Goal: Transaction & Acquisition: Purchase product/service

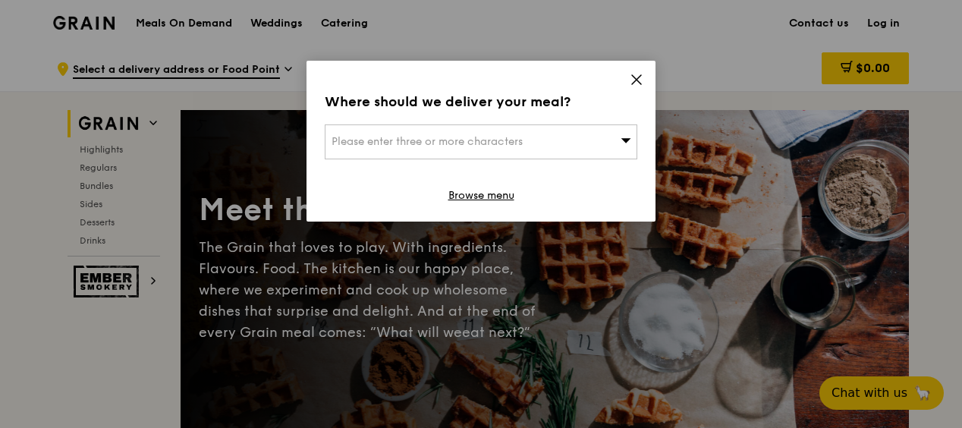
click at [636, 81] on icon at bounding box center [637, 80] width 14 height 14
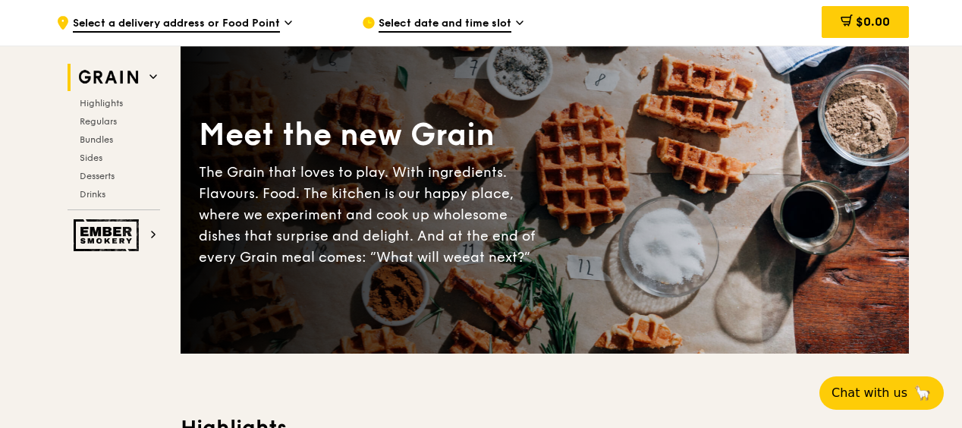
scroll to position [75, 0]
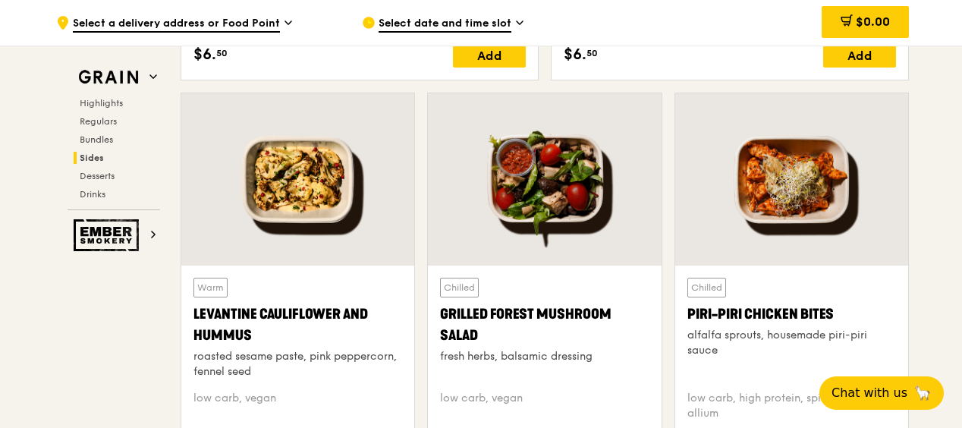
scroll to position [4033, 0]
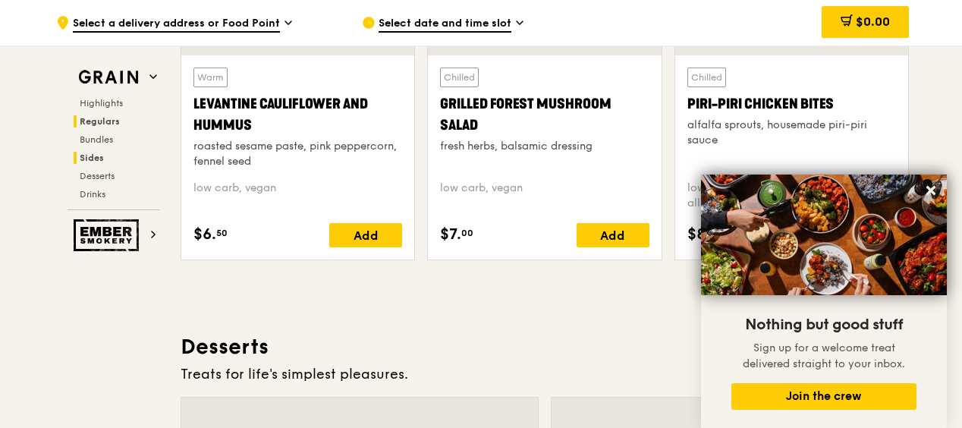
click at [108, 118] on span "Regulars" at bounding box center [100, 121] width 40 height 11
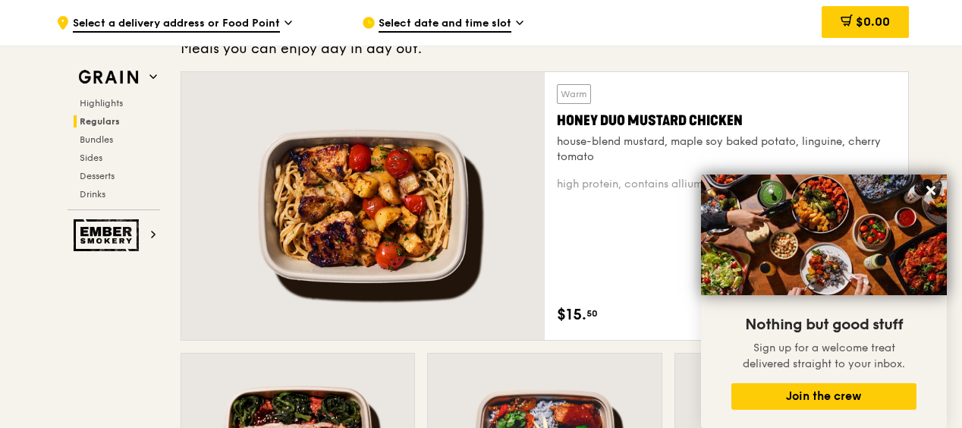
scroll to position [981, 0]
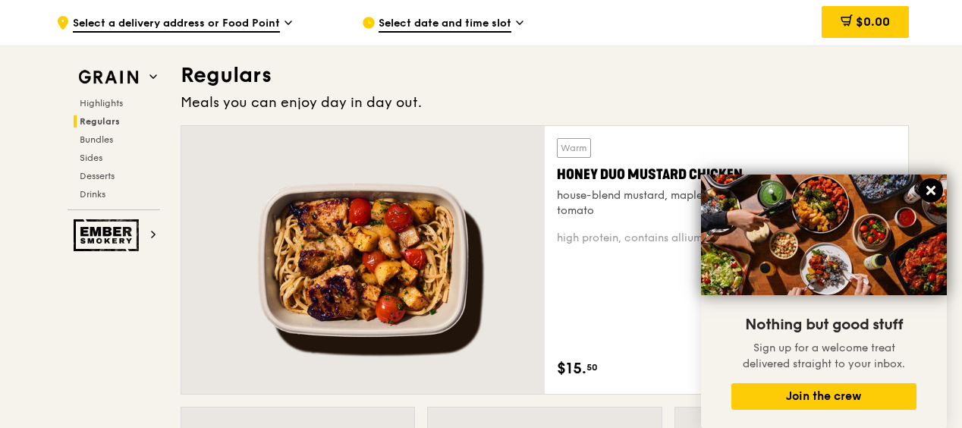
click at [938, 187] on button at bounding box center [931, 190] width 24 height 24
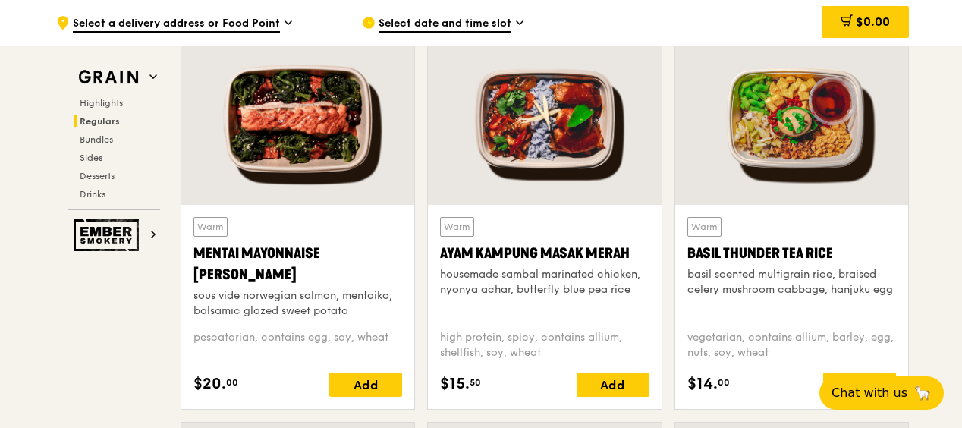
scroll to position [1356, 0]
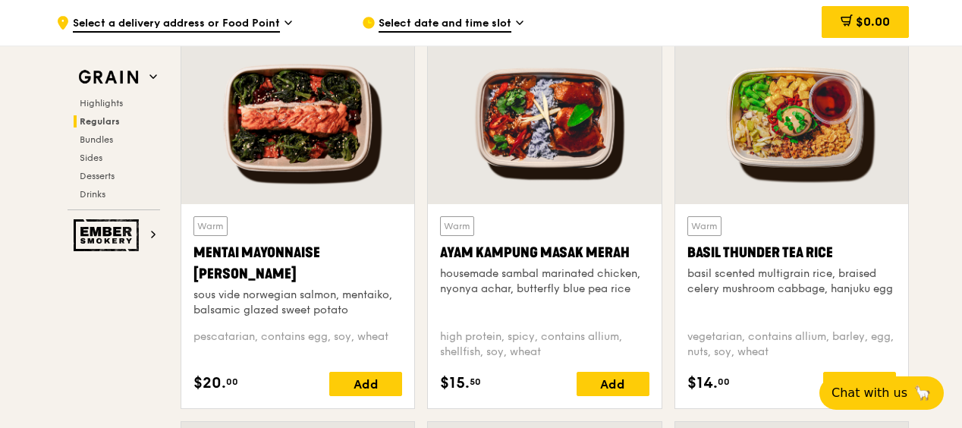
click at [311, 225] on div "Warm Mentai Mayonnaise Aburi Salmon sous vide norwegian salmon, mentaiko, balsa…" at bounding box center [297, 266] width 209 height 101
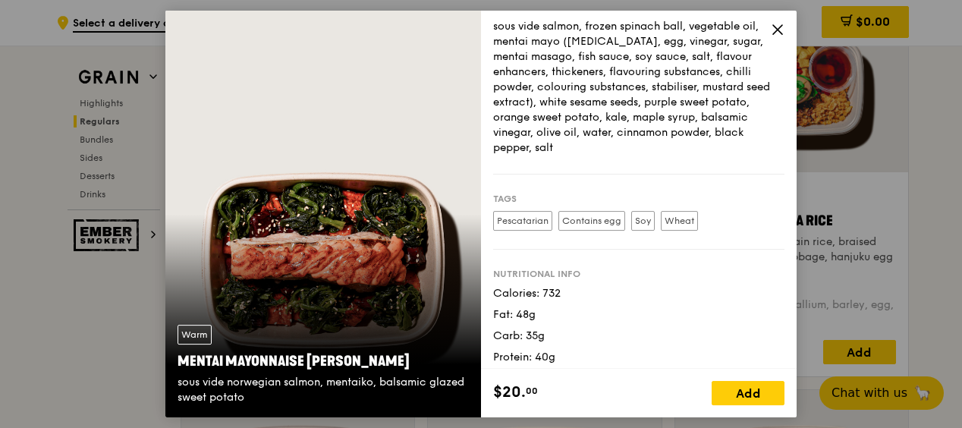
scroll to position [210, 0]
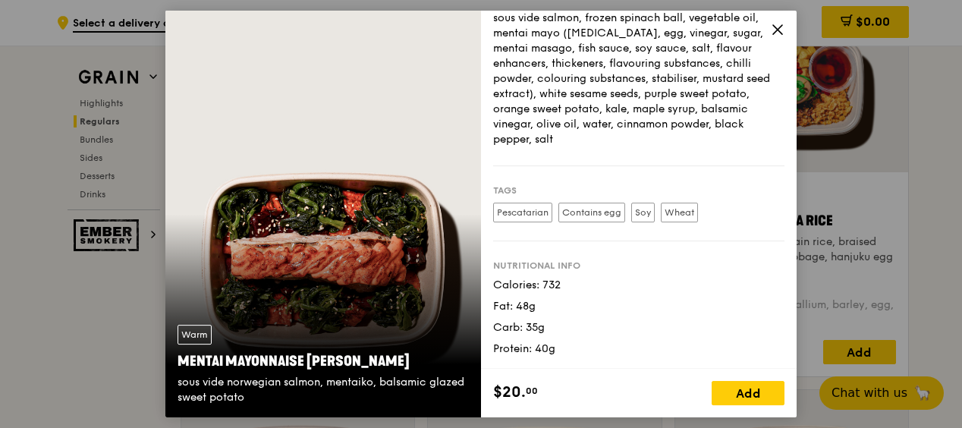
click at [415, 325] on div "Warm Mentai Mayonnaise Aburi Salmon sous vide norwegian salmon, mentaiko, balsa…" at bounding box center [323, 365] width 316 height 105
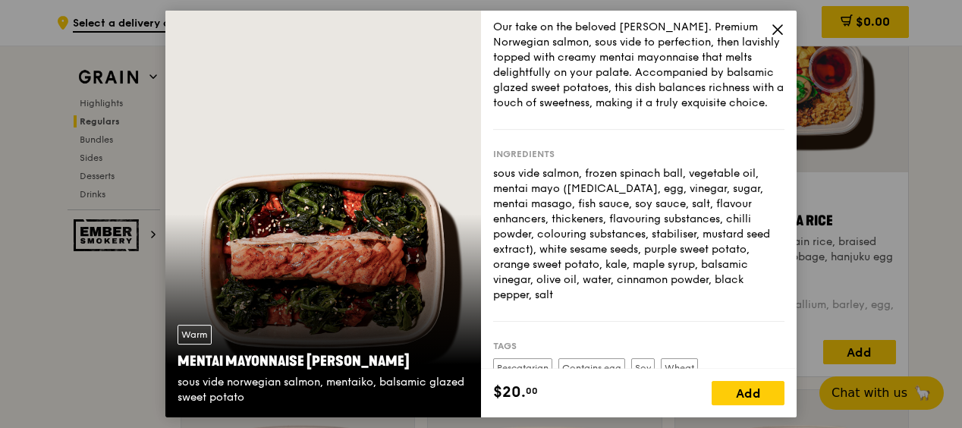
scroll to position [0, 0]
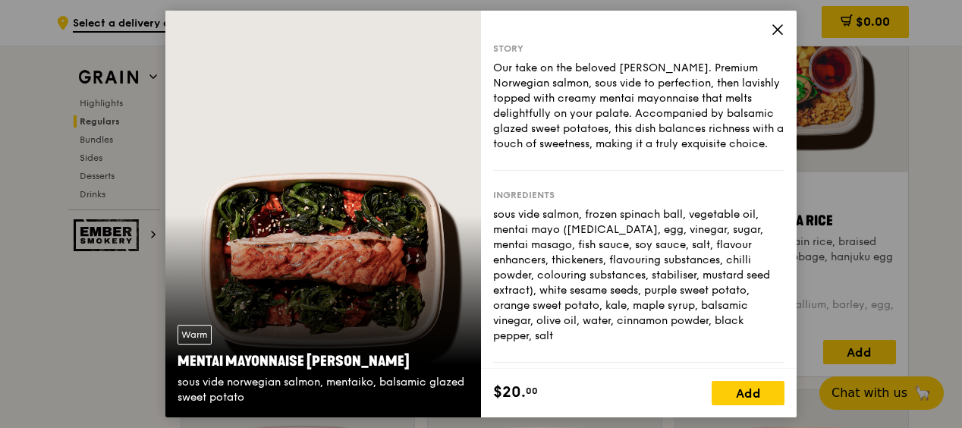
click at [774, 33] on icon at bounding box center [777, 29] width 9 height 9
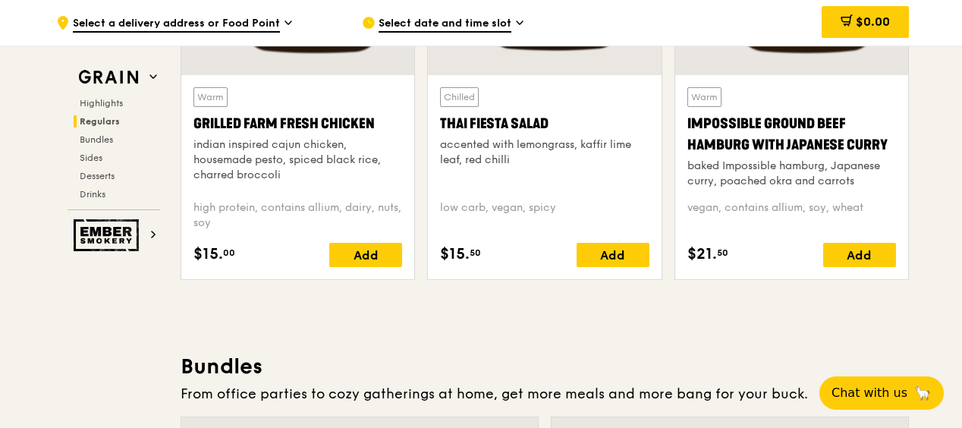
scroll to position [1889, 0]
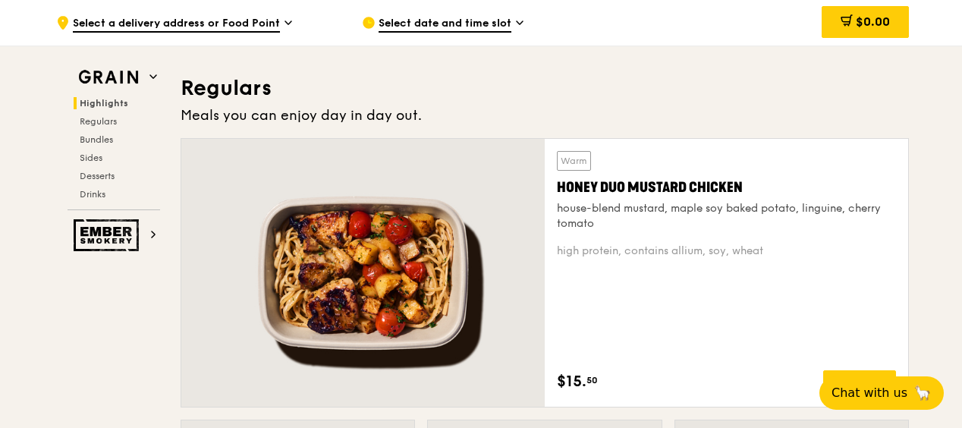
scroll to position [967, 0]
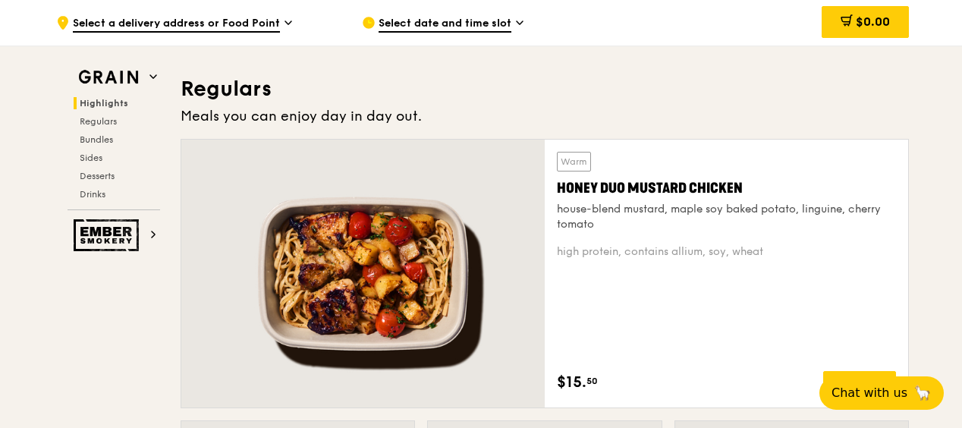
click at [737, 185] on div "Honey Duo Mustard Chicken" at bounding box center [726, 187] width 339 height 21
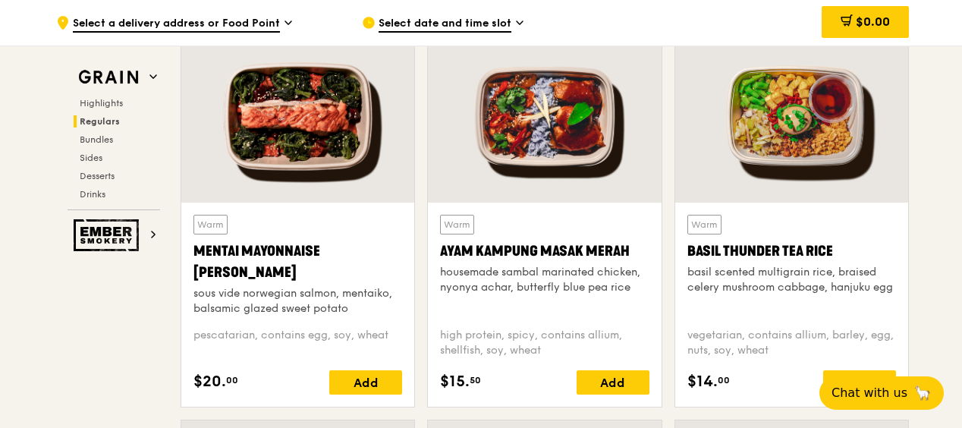
scroll to position [1359, 0]
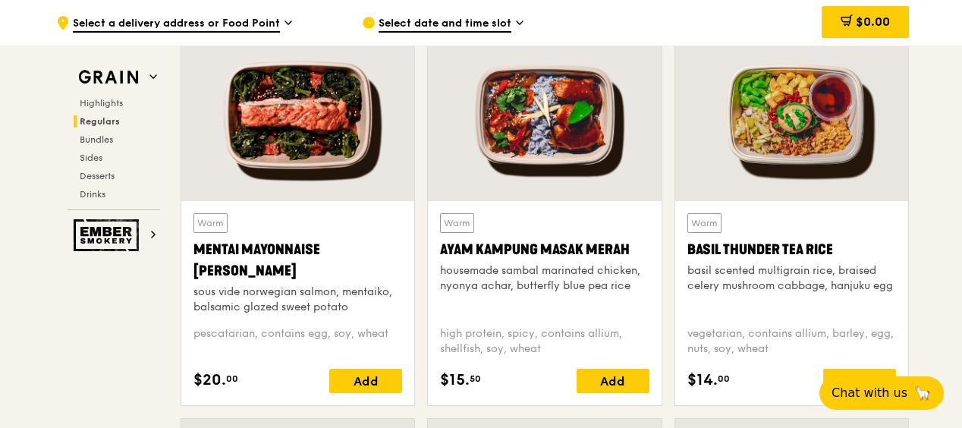
click at [836, 251] on div "Basil Thunder Tea Rice" at bounding box center [791, 249] width 209 height 21
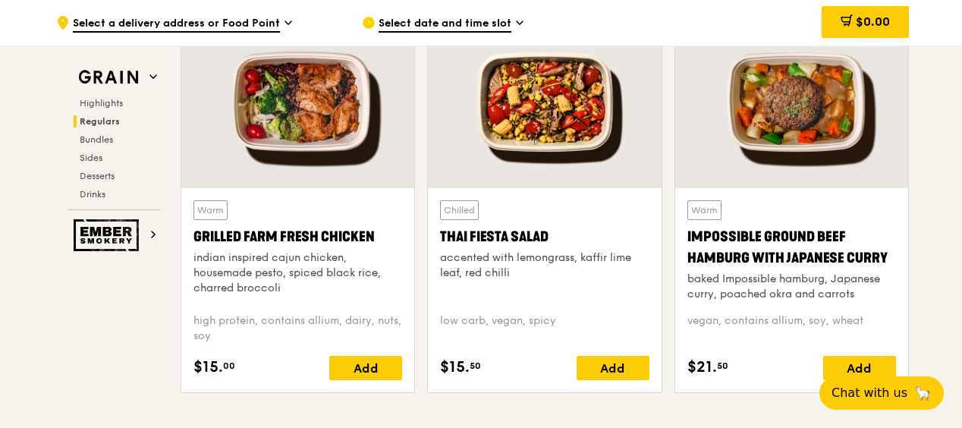
scroll to position [1763, 0]
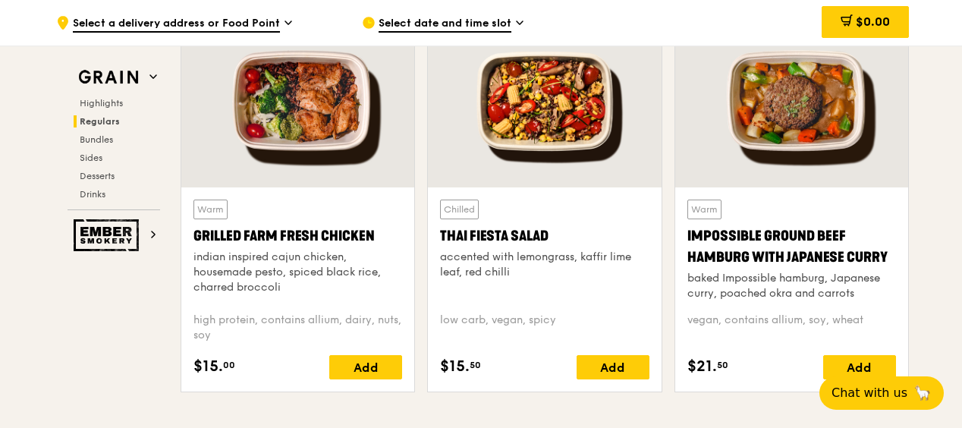
click at [840, 261] on div "Impossible Ground Beef Hamburg with Japanese Curry" at bounding box center [791, 246] width 209 height 42
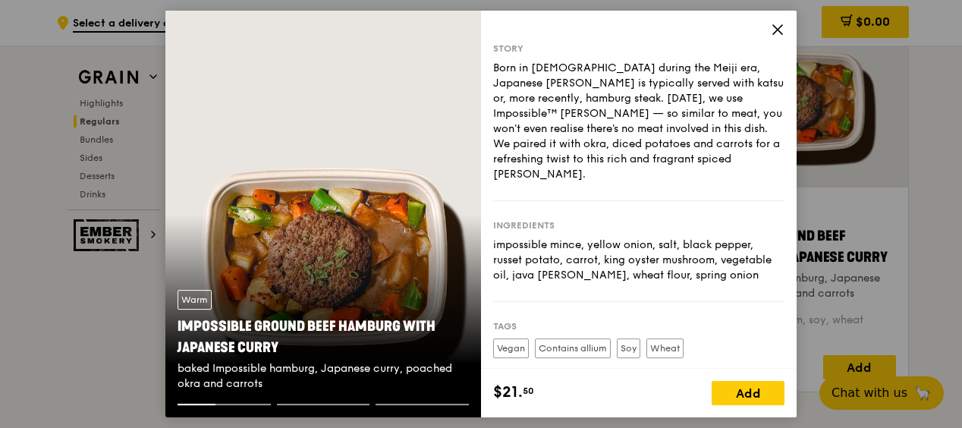
drag, startPoint x: 765, startPoint y: 265, endPoint x: 628, endPoint y: 231, distance: 140.7
click at [628, 237] on div "impossible mince, yellow onion, salt, black pepper, russet potato, carrot, king…" at bounding box center [638, 260] width 291 height 46
click at [487, 235] on div "Story Born in [DEMOGRAPHIC_DATA] during the Meiji era, Japanese [PERSON_NAME] i…" at bounding box center [639, 190] width 316 height 358
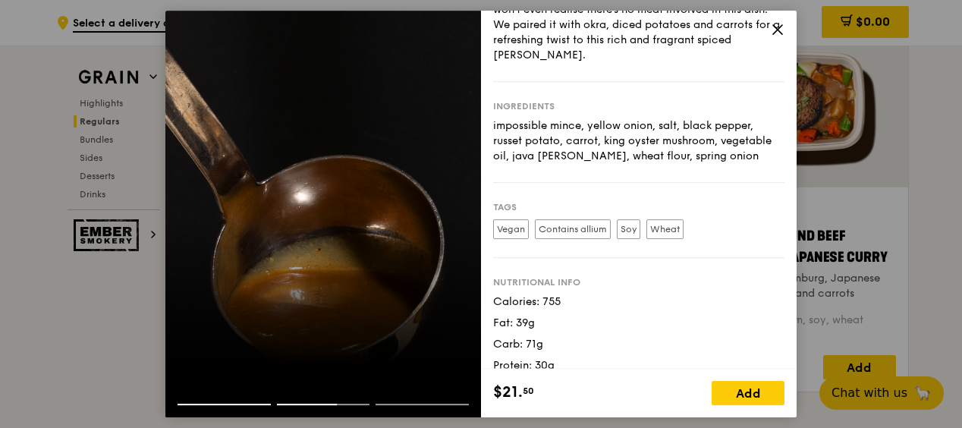
scroll to position [0, 0]
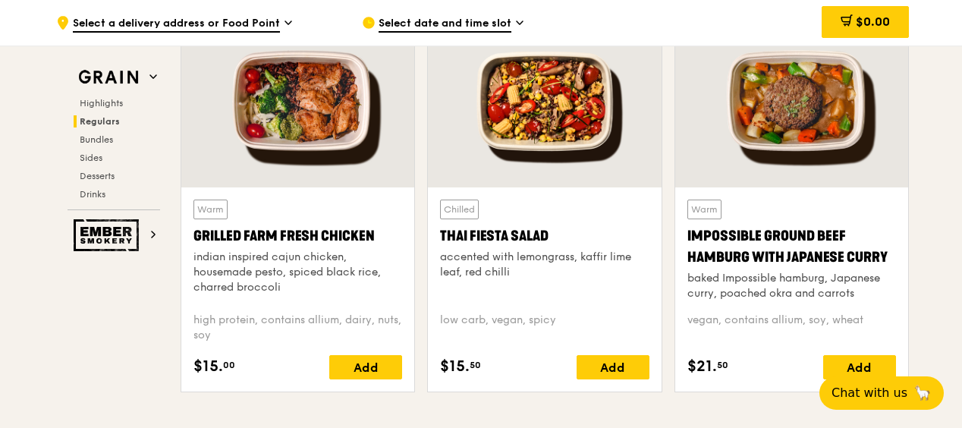
click at [846, 243] on div "Impossible Ground Beef Hamburg with Japanese Curry" at bounding box center [791, 246] width 209 height 42
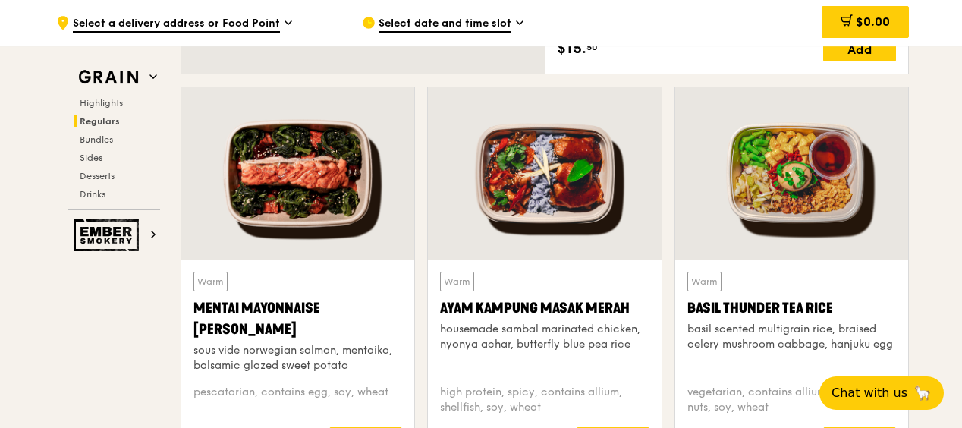
scroll to position [1300, 0]
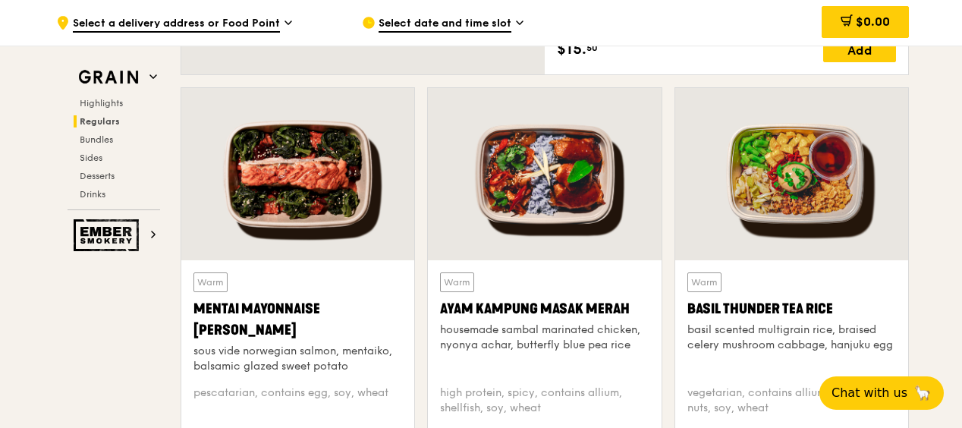
click at [549, 325] on div "housemade sambal marinated chicken, nyonya achar, butterfly blue pea rice" at bounding box center [544, 337] width 209 height 30
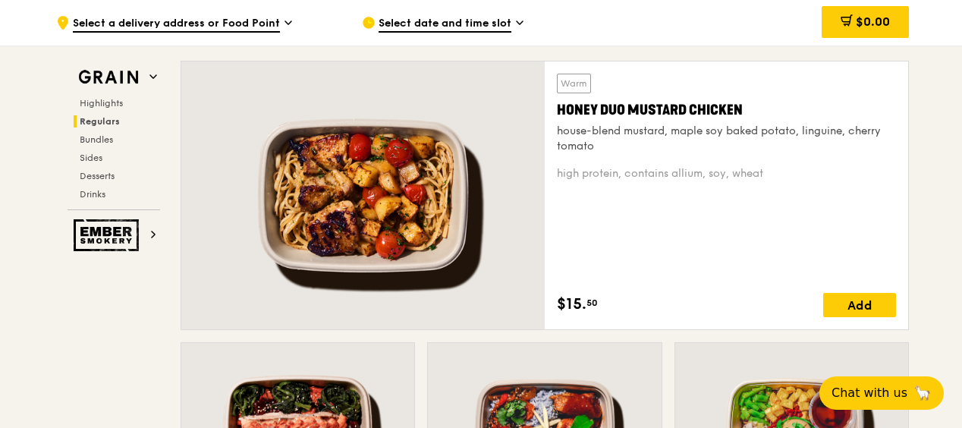
scroll to position [1038, 0]
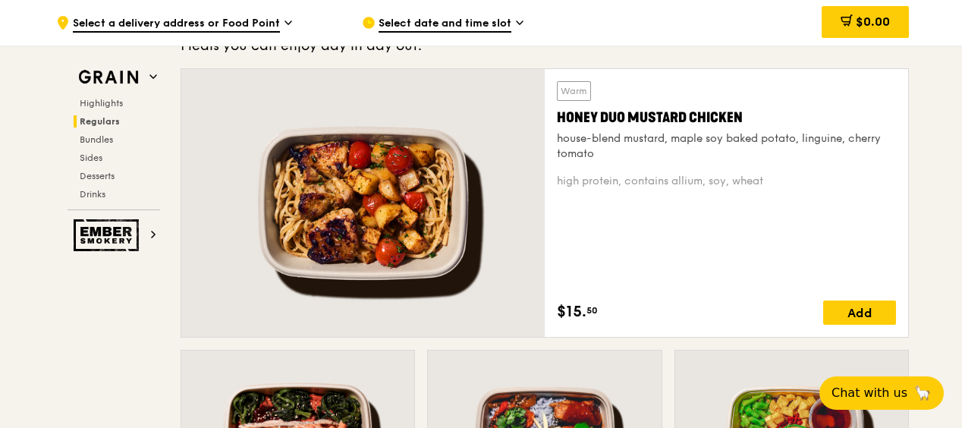
click at [737, 82] on div "Warm Honey Duo Mustard Chicken house-blend mustard, maple soy baked potato, lin…" at bounding box center [726, 121] width 339 height 80
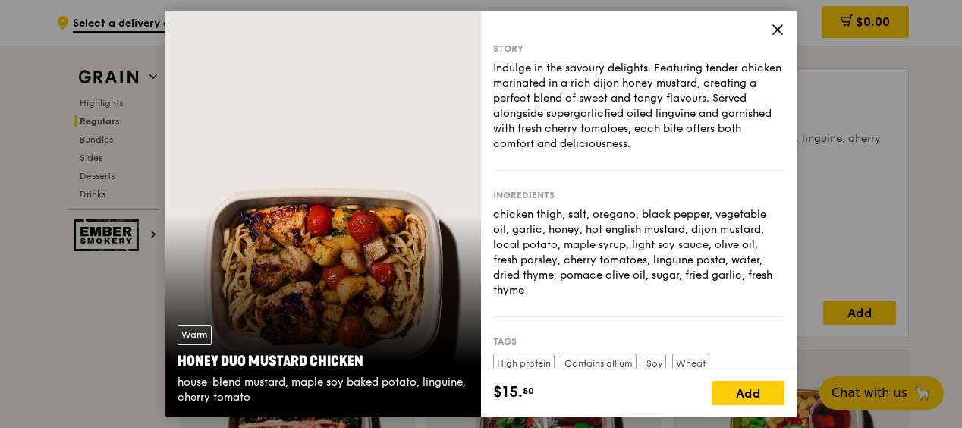
drag, startPoint x: 377, startPoint y: 363, endPoint x: 175, endPoint y: 360, distance: 201.8
click at [175, 360] on div "Warm Honey Duo Mustard Chicken house-blend mustard, maple soy baked potato, lin…" at bounding box center [323, 365] width 316 height 105
copy div "Honey Duo Mustard Chicken"
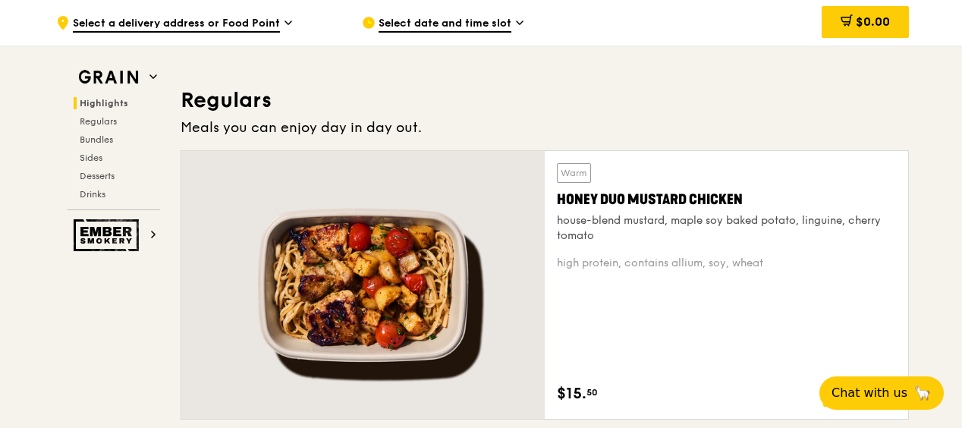
scroll to position [953, 0]
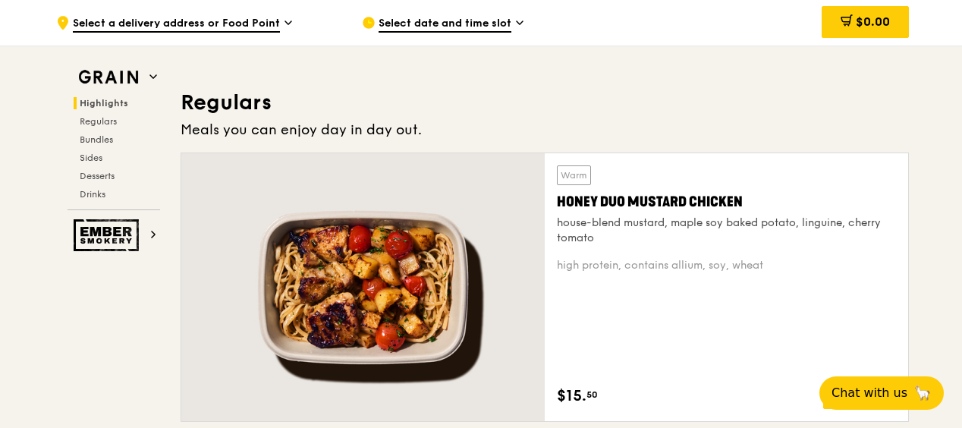
click at [273, 23] on span "Select a delivery address or Food Point" at bounding box center [176, 24] width 207 height 17
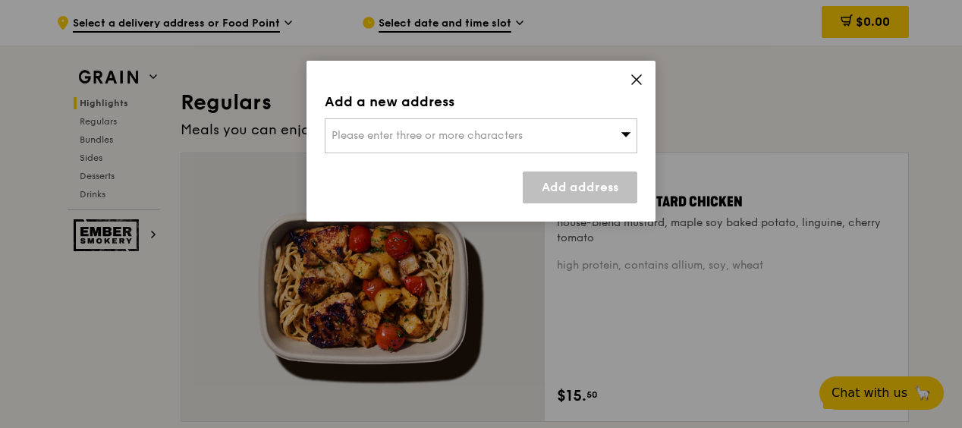
click at [372, 146] on div "Please enter three or more characters" at bounding box center [481, 135] width 313 height 35
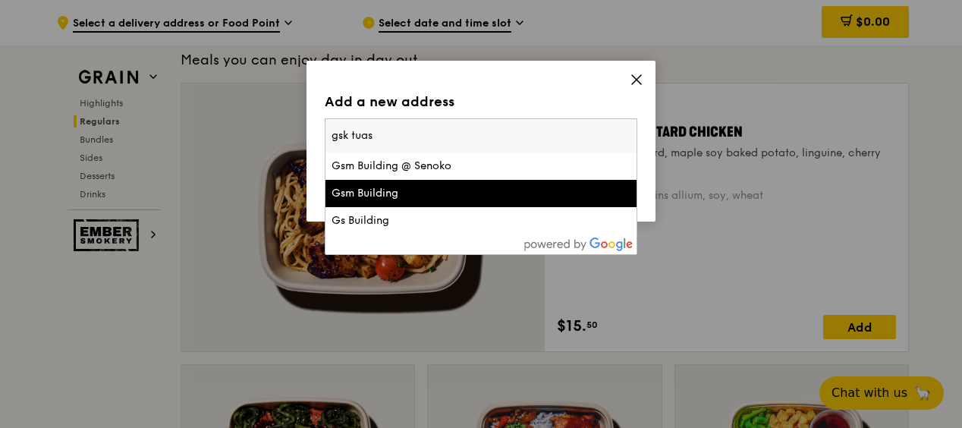
scroll to position [1029, 0]
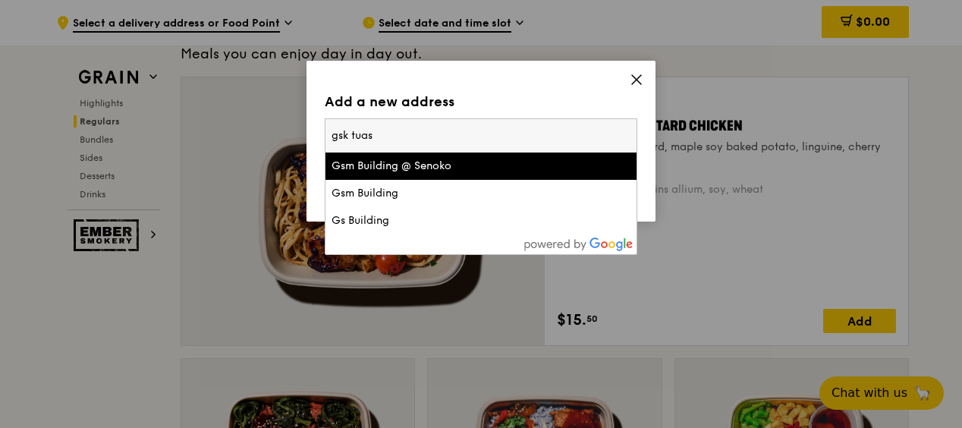
click at [347, 132] on input "gsk tuas" at bounding box center [480, 135] width 311 height 33
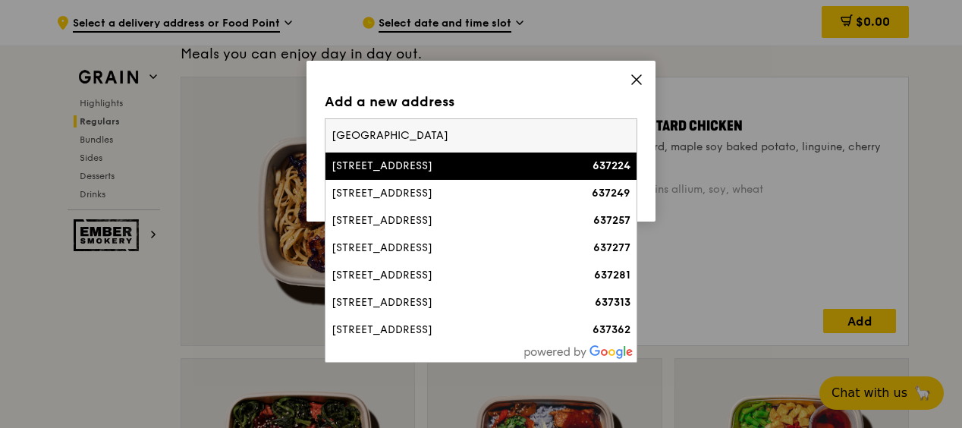
type input "[GEOGRAPHIC_DATA]"
click at [403, 162] on div "[STREET_ADDRESS]" at bounding box center [443, 166] width 225 height 15
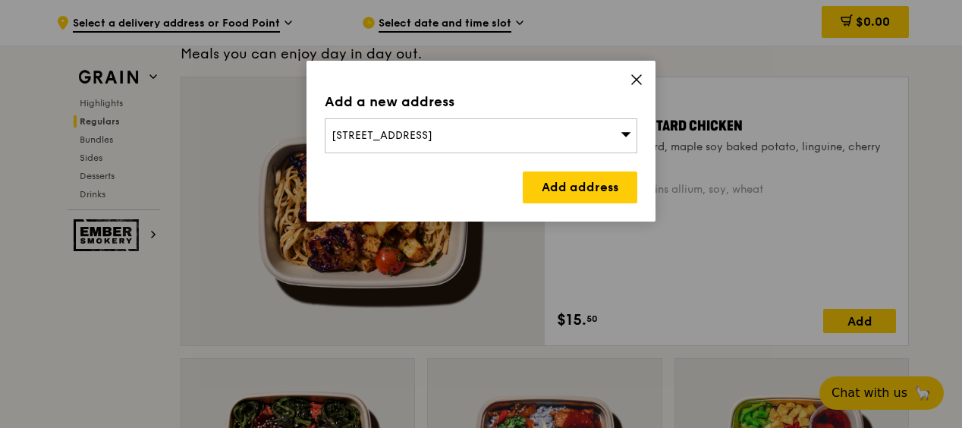
click at [432, 133] on span "[STREET_ADDRESS]" at bounding box center [381, 135] width 101 height 13
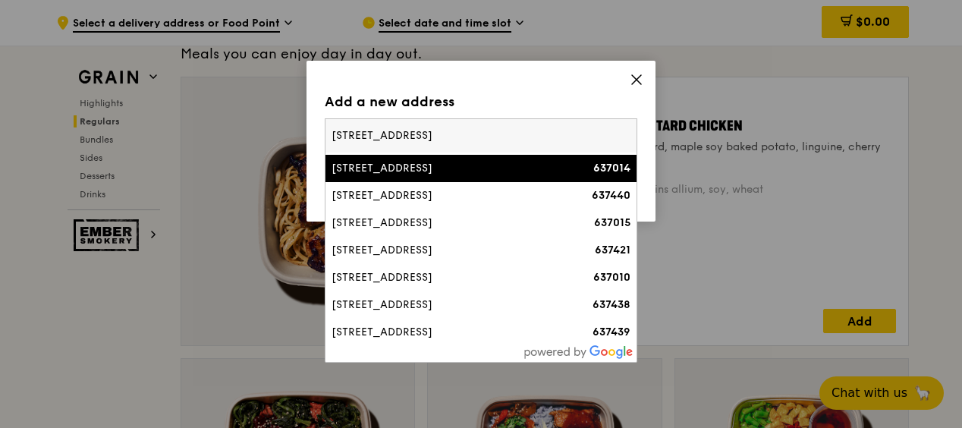
scroll to position [29, 0]
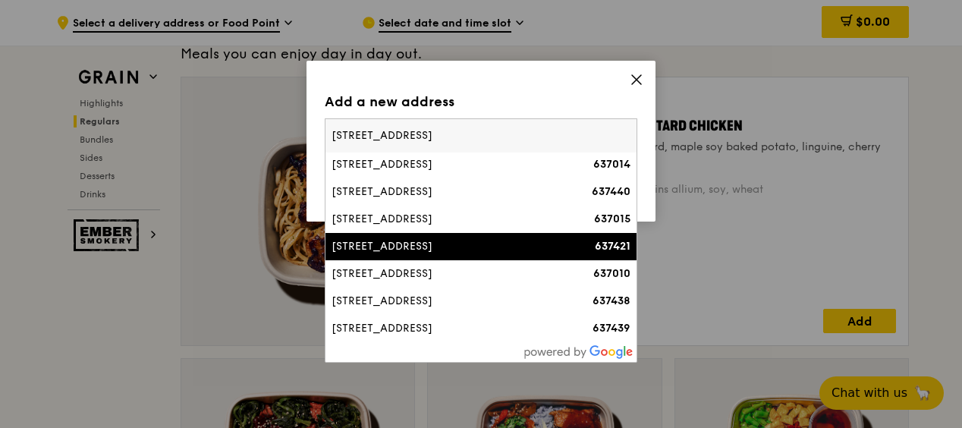
type input "[STREET_ADDRESS]"
click at [407, 237] on li "[STREET_ADDRESS] 637421" at bounding box center [480, 246] width 311 height 27
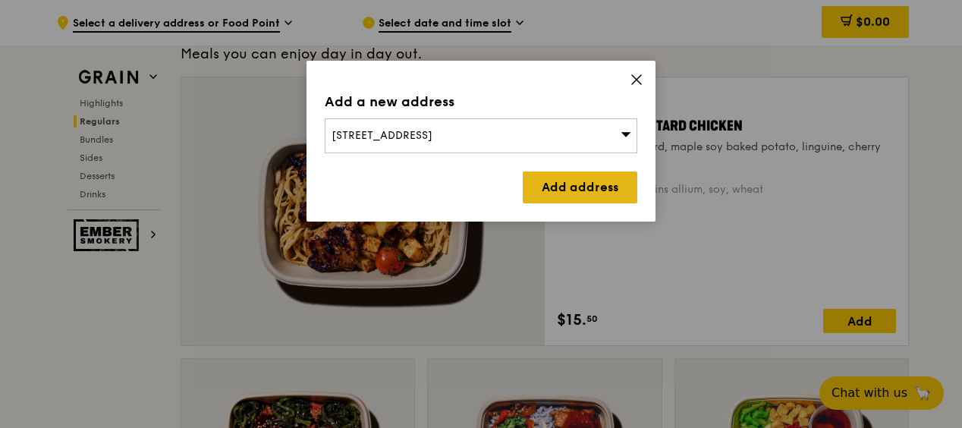
click at [576, 182] on link "Add address" at bounding box center [580, 187] width 115 height 32
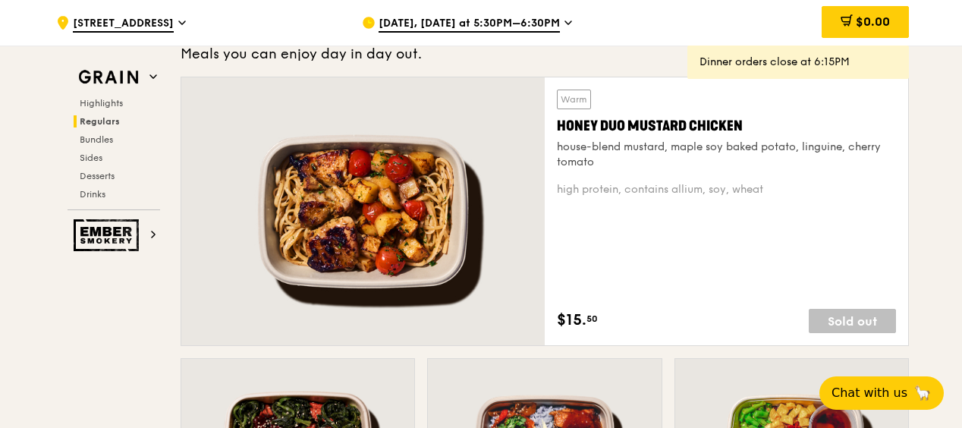
click at [507, 26] on span "[DATE], [DATE] at 5:30PM–6:30PM" at bounding box center [468, 24] width 181 height 17
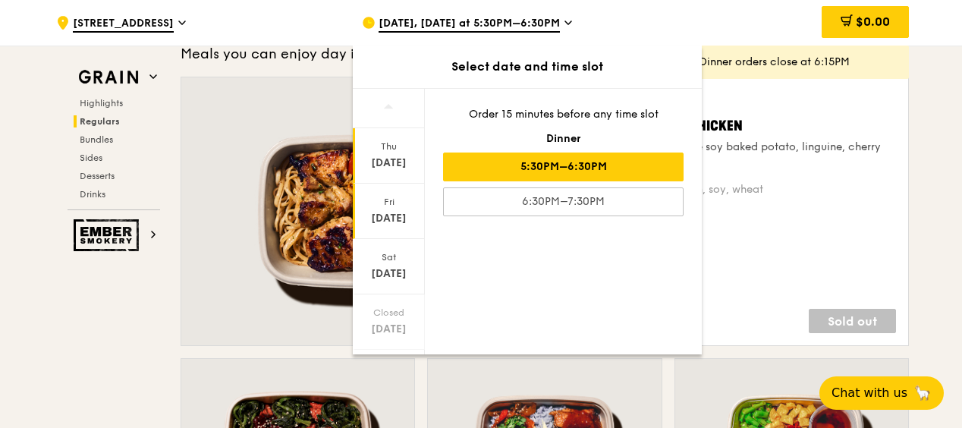
click at [401, 218] on div "[DATE]" at bounding box center [389, 218] width 68 height 15
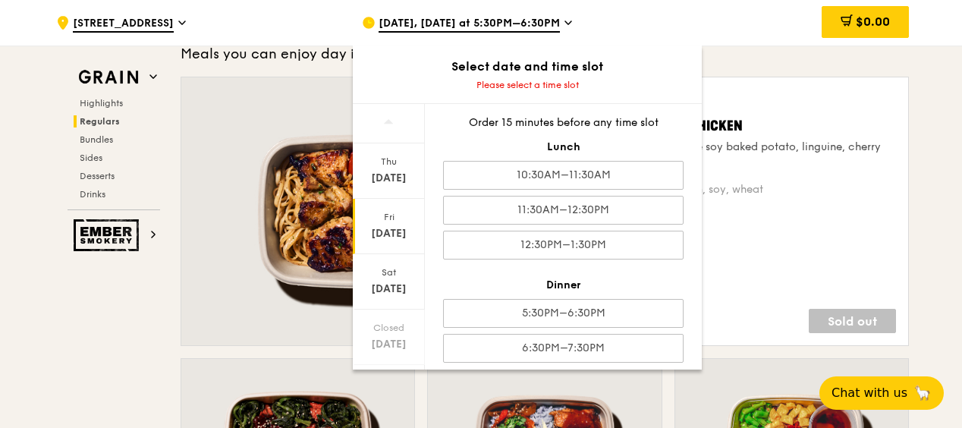
scroll to position [8, 0]
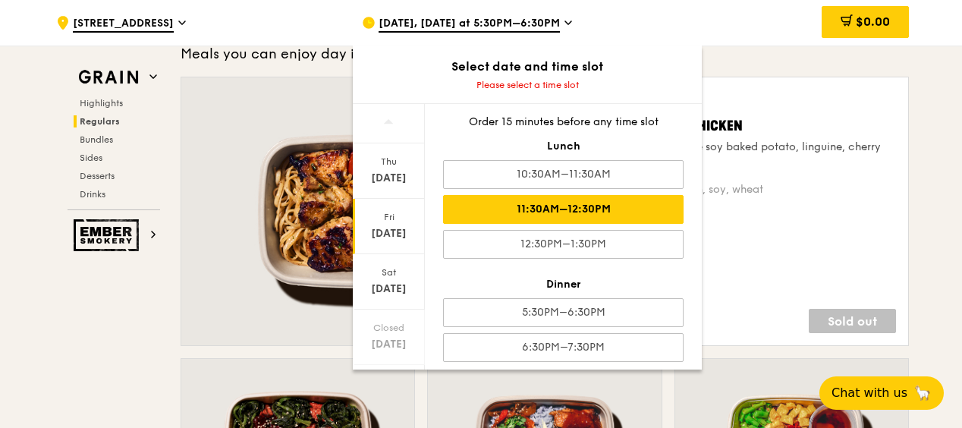
click at [493, 202] on div "11:30AM–12:30PM" at bounding box center [563, 209] width 240 height 29
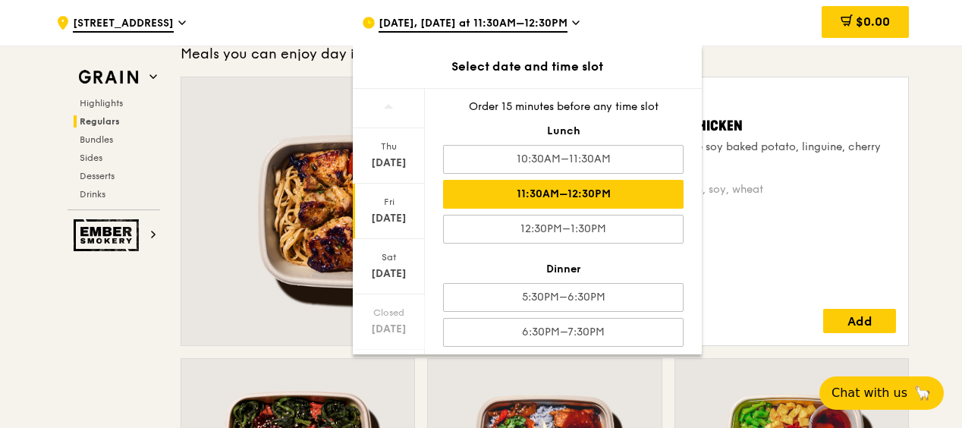
click at [567, 26] on span "[DATE], [DATE] at 11:30AM–12:30PM" at bounding box center [472, 24] width 189 height 17
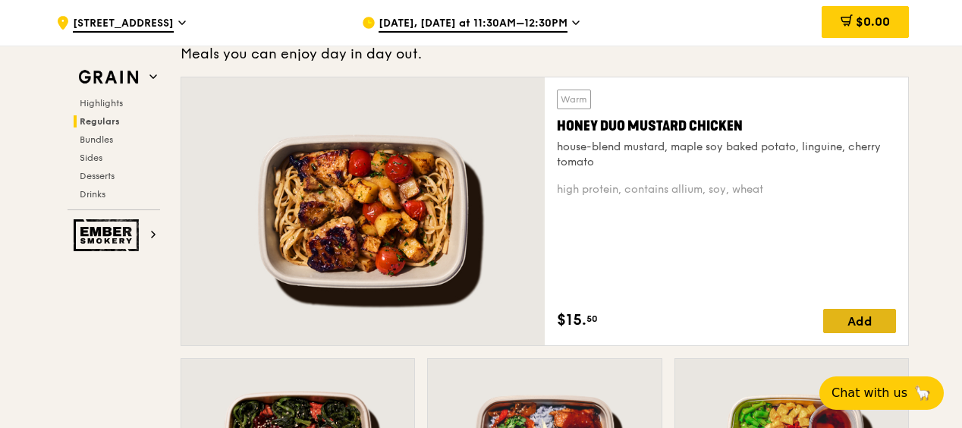
click at [843, 312] on div "Add" at bounding box center [859, 321] width 73 height 24
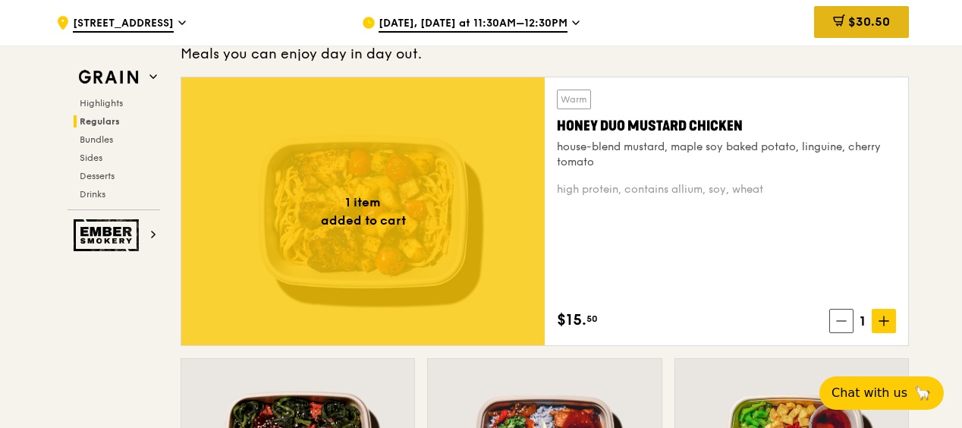
click at [875, 20] on span "$30.50" at bounding box center [869, 21] width 42 height 14
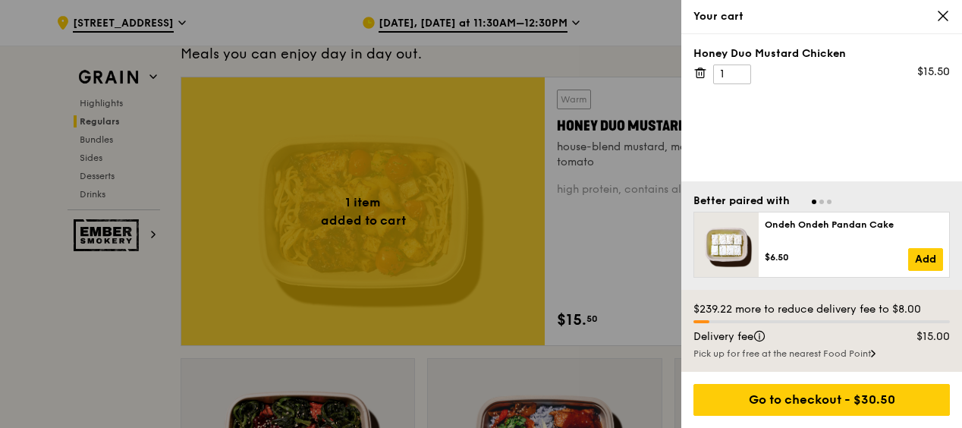
click at [820, 202] on span "Go to slide 2" at bounding box center [821, 201] width 5 height 5
click at [827, 202] on span "Go to slide 3" at bounding box center [829, 201] width 5 height 5
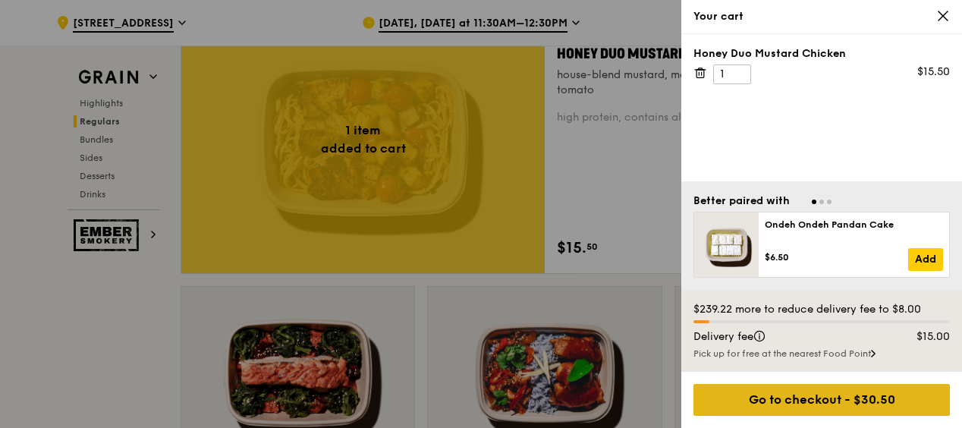
scroll to position [1097, 0]
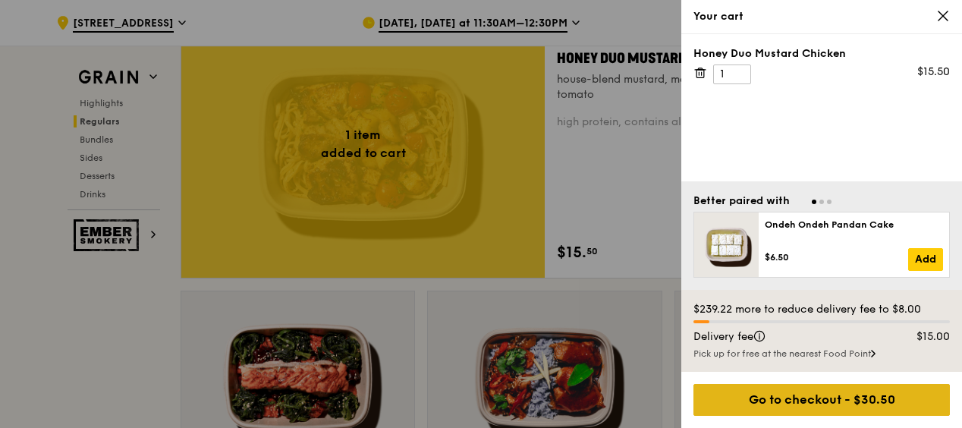
click at [799, 407] on div "Go to checkout - $30.50" at bounding box center [821, 400] width 256 height 32
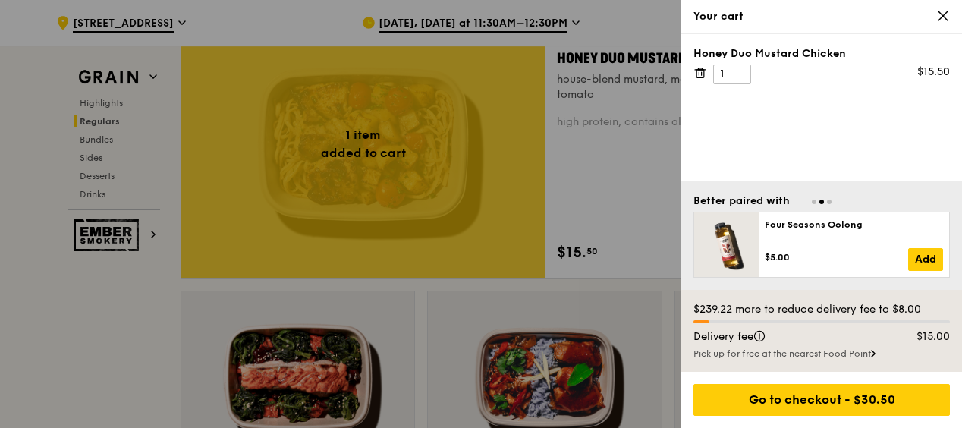
click at [947, 17] on icon at bounding box center [943, 16] width 14 height 14
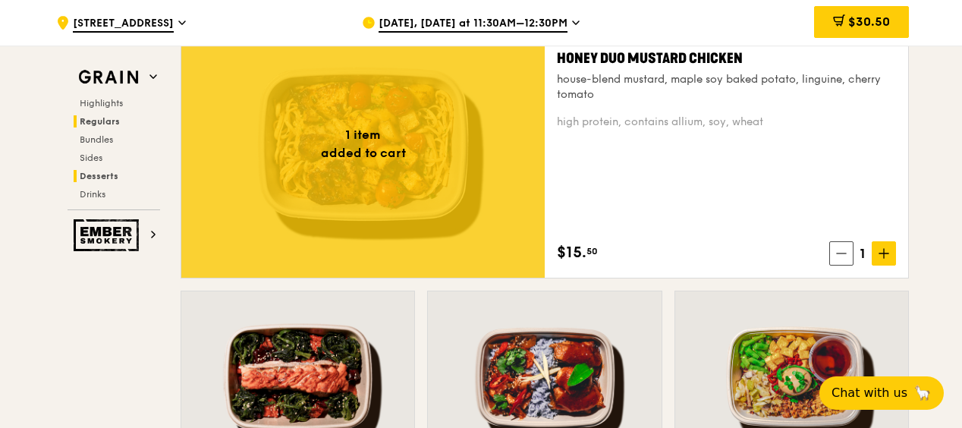
click at [108, 177] on span "Desserts" at bounding box center [99, 176] width 39 height 11
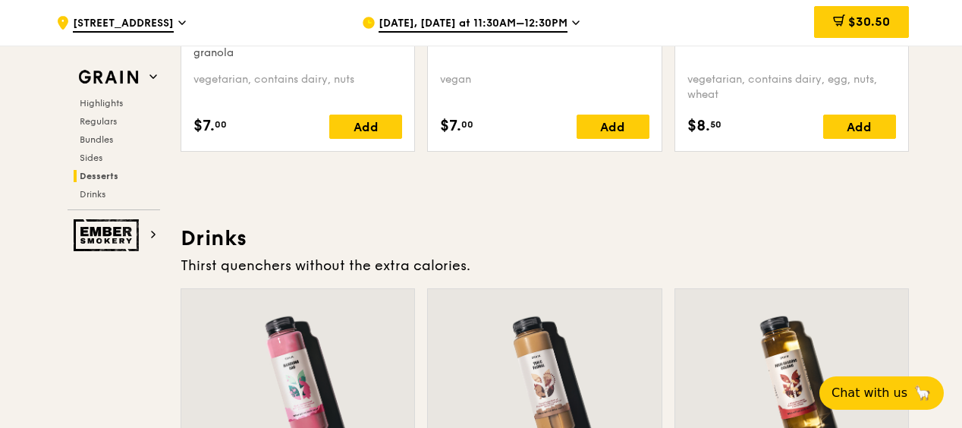
scroll to position [5065, 0]
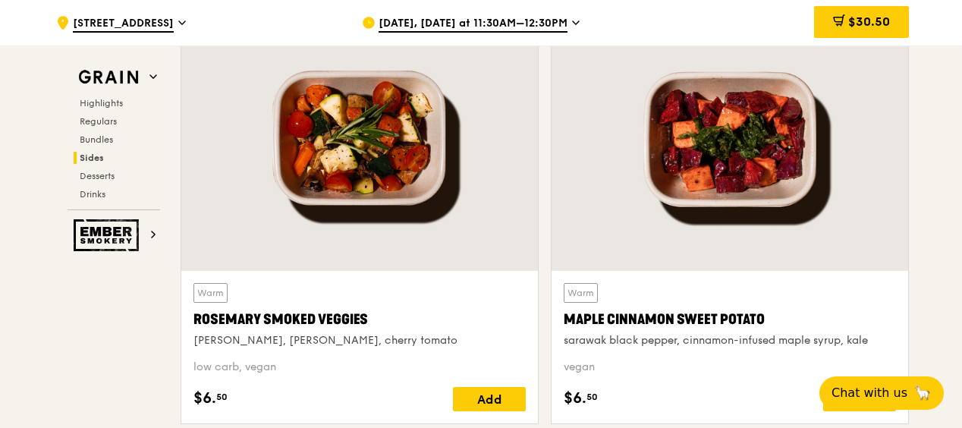
scroll to position [3428, 0]
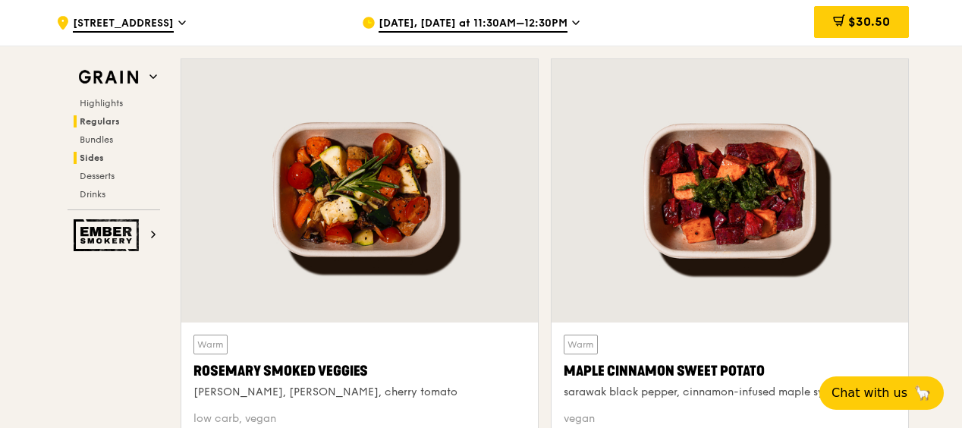
click at [105, 117] on span "Regulars" at bounding box center [100, 121] width 40 height 11
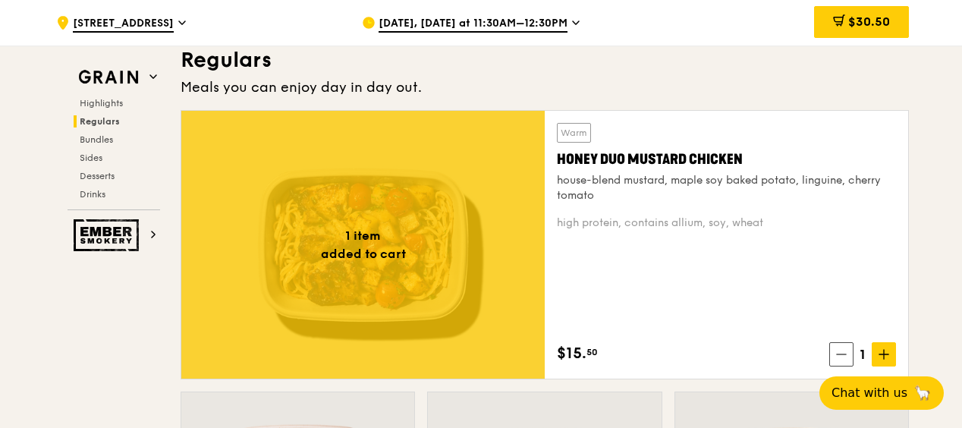
scroll to position [1001, 0]
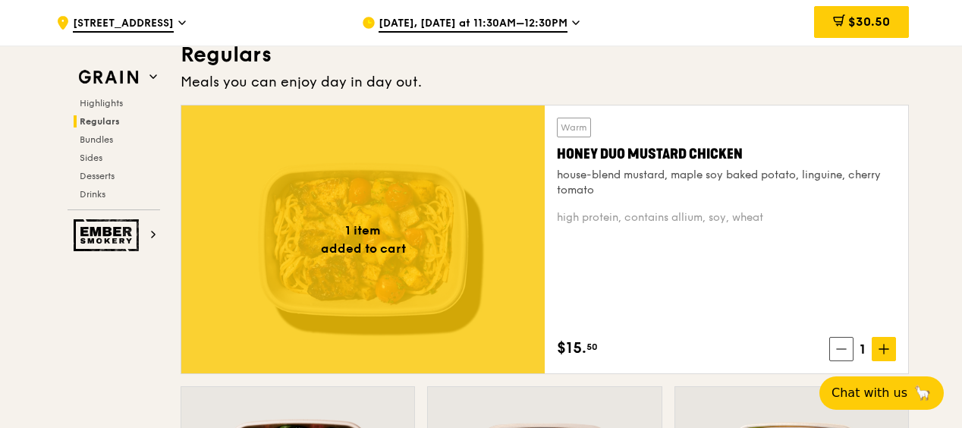
click at [866, 253] on div "Warm Honey Duo Mustard Chicken house-blend mustard, maple soy baked potato, lin…" at bounding box center [726, 239] width 339 height 243
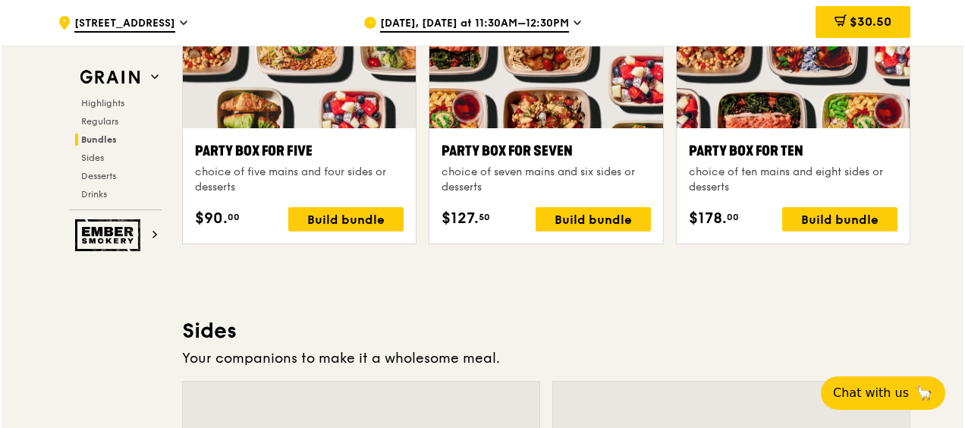
scroll to position [3106, 0]
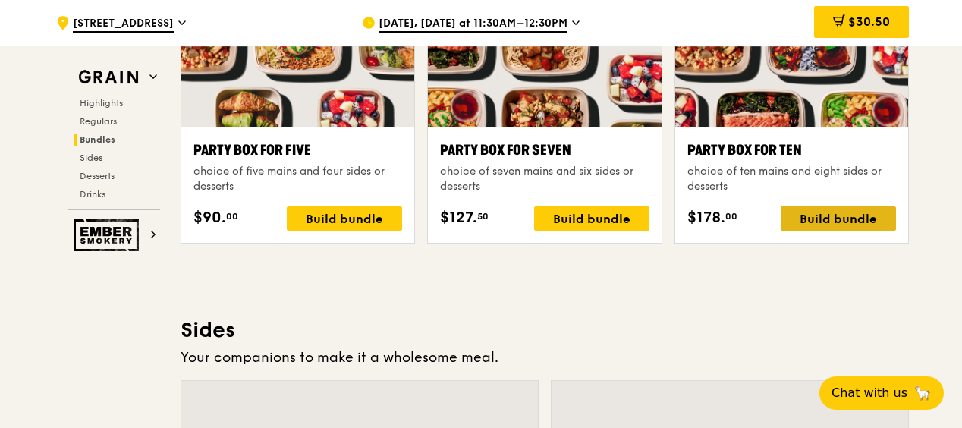
click at [858, 218] on div "Build bundle" at bounding box center [838, 218] width 115 height 24
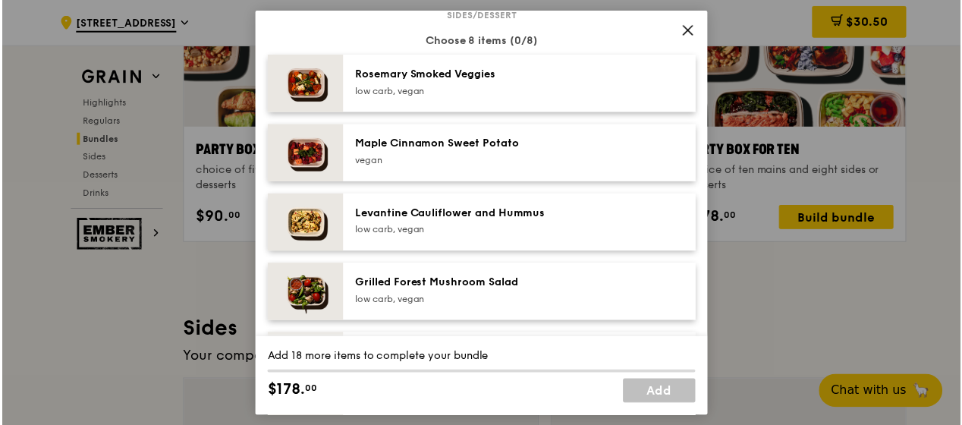
scroll to position [782, 0]
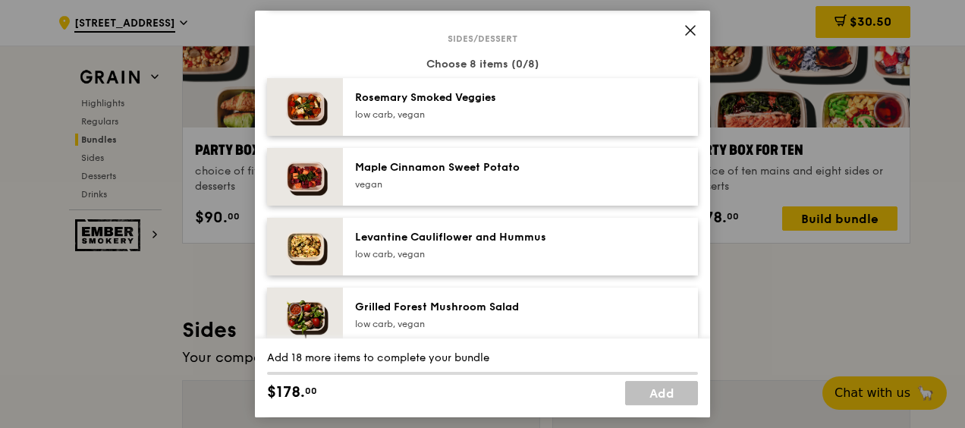
click at [692, 35] on icon at bounding box center [690, 31] width 14 height 14
